Goal: Transaction & Acquisition: Purchase product/service

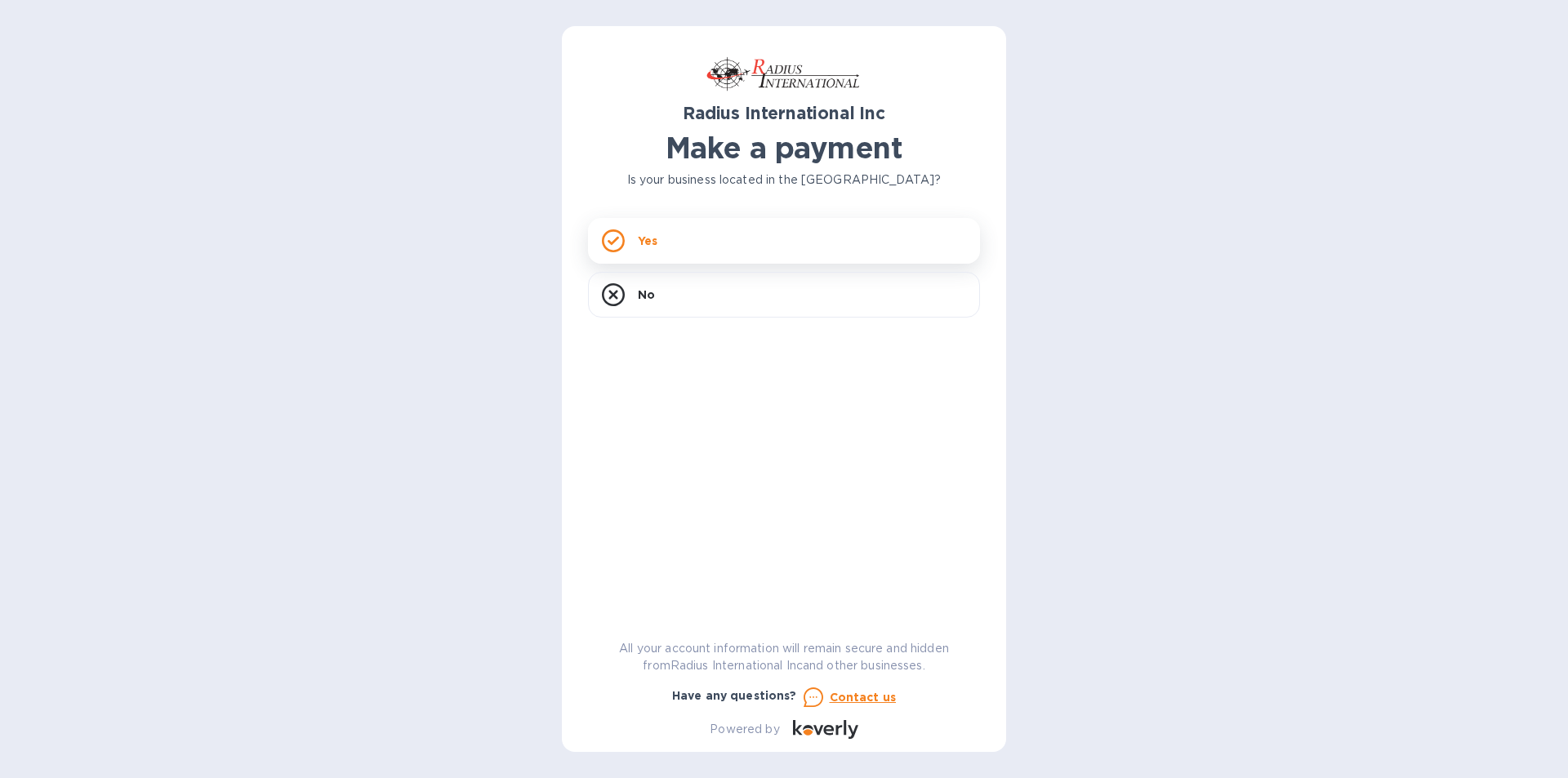
click at [666, 253] on div "Yes" at bounding box center [784, 241] width 392 height 46
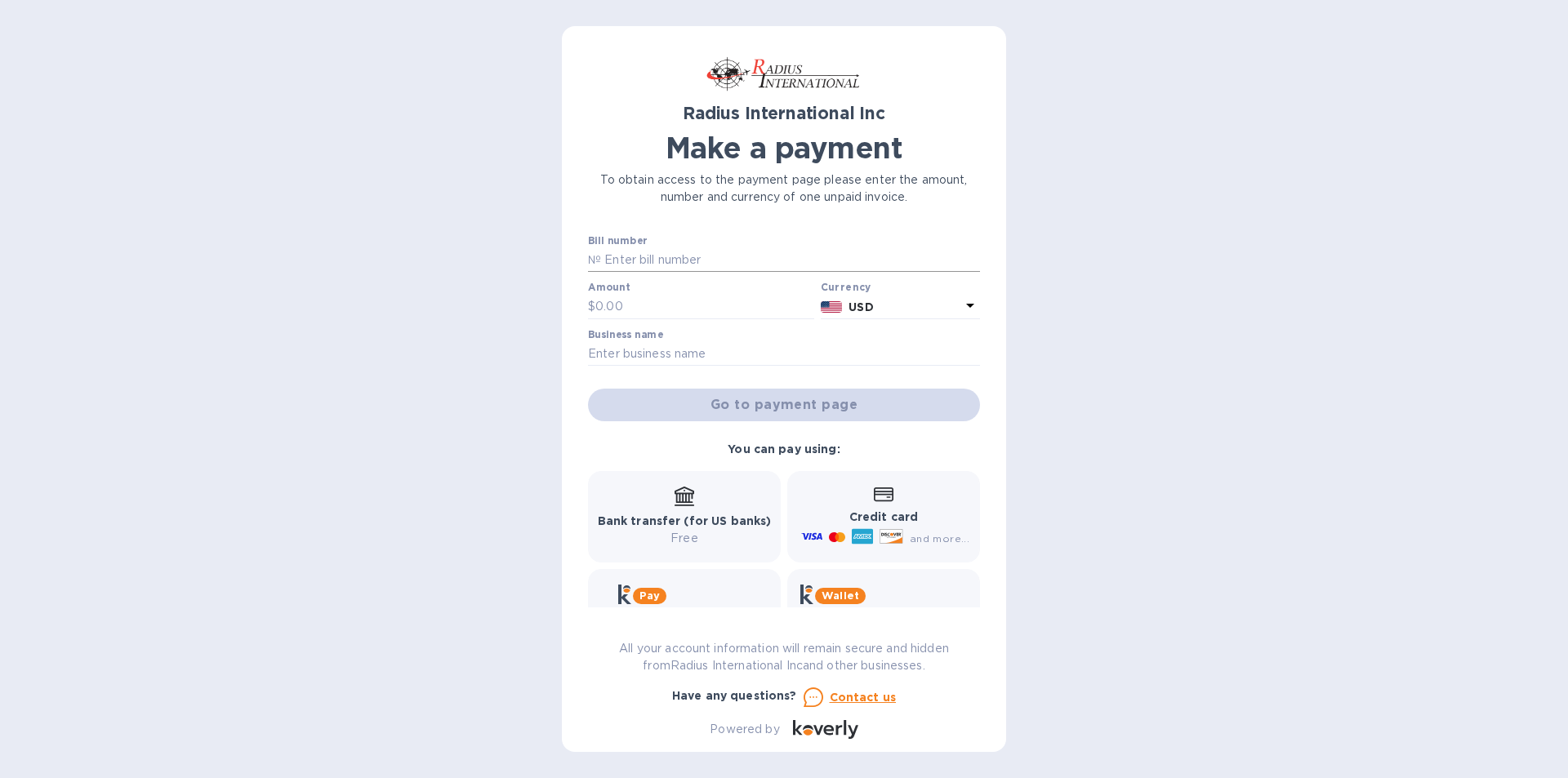
click at [678, 262] on input "text" at bounding box center [790, 261] width 379 height 25
type input "SSI00097876"
click at [671, 297] on input "text" at bounding box center [704, 306] width 219 height 25
click at [671, 298] on input "text" at bounding box center [704, 306] width 219 height 25
type input "34,212.29"
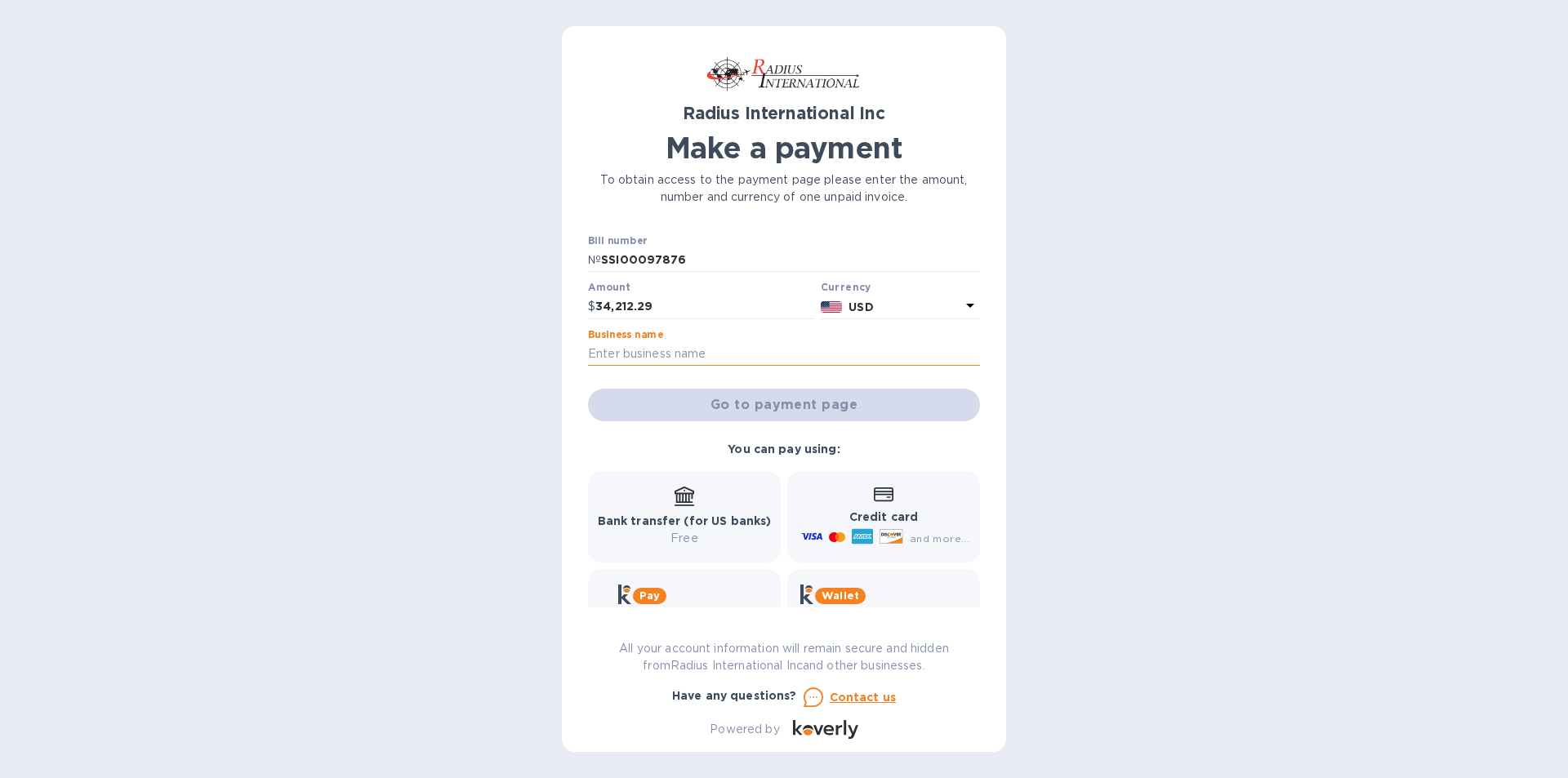
click at [678, 359] on input "text" at bounding box center [784, 354] width 392 height 25
type input "EMM SPECIALTIES"
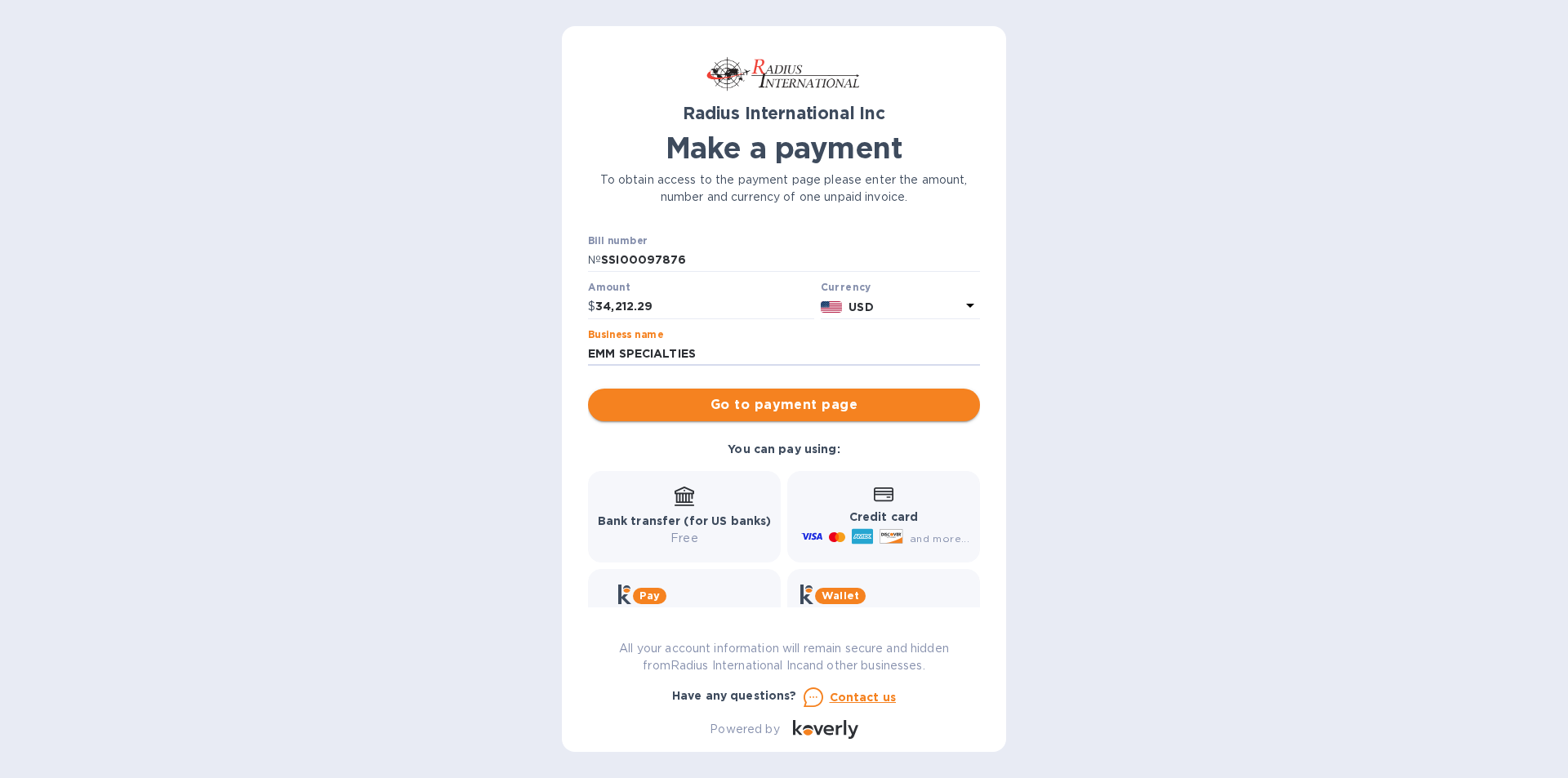
click at [673, 401] on span "Go to payment page" at bounding box center [784, 405] width 366 height 20
